Goal: Information Seeking & Learning: Learn about a topic

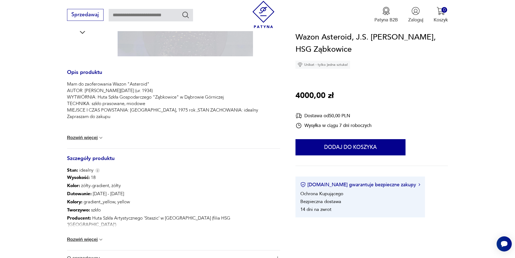
scroll to position [271, 0]
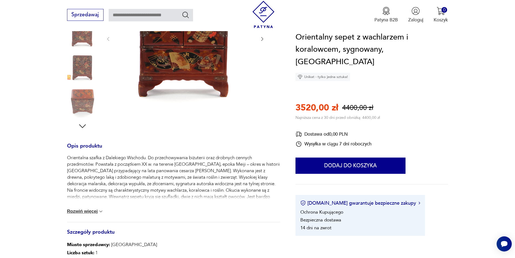
scroll to position [135, 0]
